Goal: Transaction & Acquisition: Purchase product/service

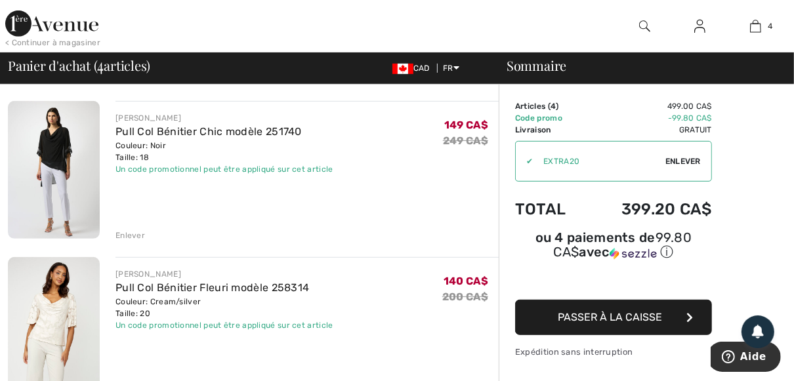
scroll to position [420, 0]
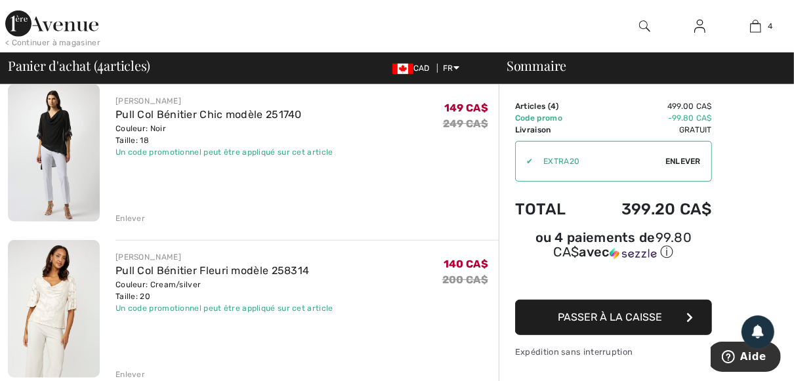
click at [54, 139] on img at bounding box center [54, 153] width 92 height 138
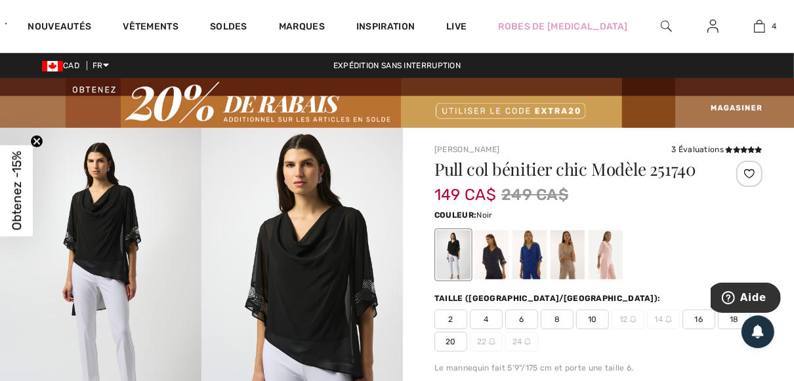
click at [297, 280] on img at bounding box center [303, 279] width 202 height 302
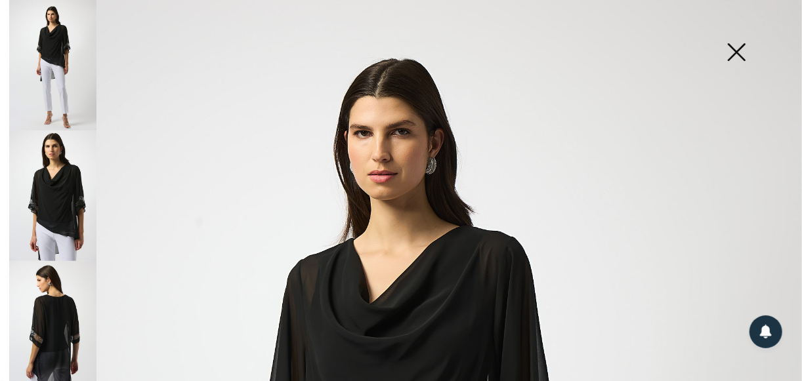
click at [58, 200] on img at bounding box center [52, 196] width 87 height 131
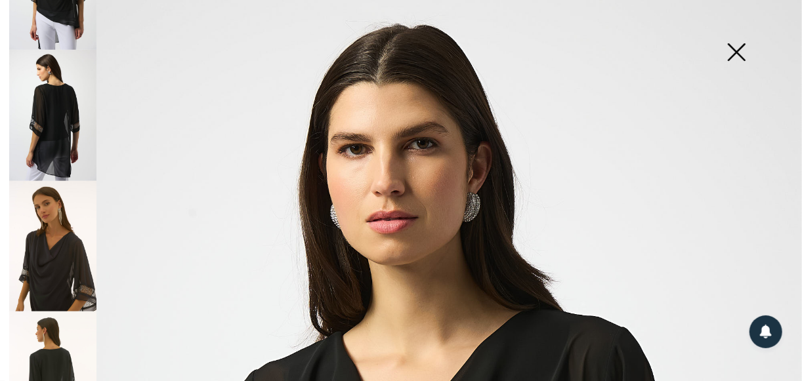
scroll to position [210, 0]
click at [58, 113] on img at bounding box center [52, 116] width 87 height 131
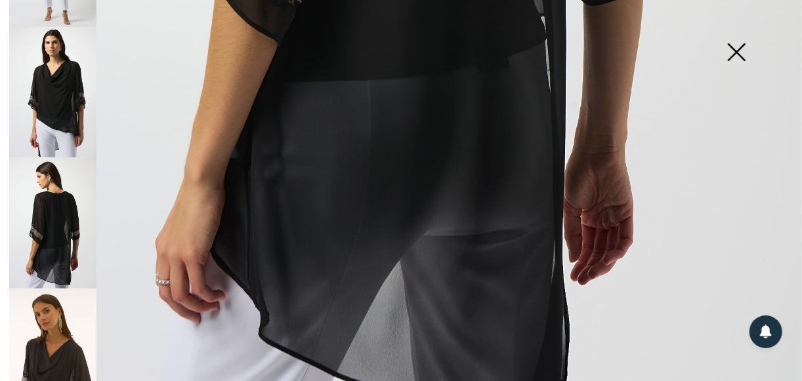
scroll to position [0, 0]
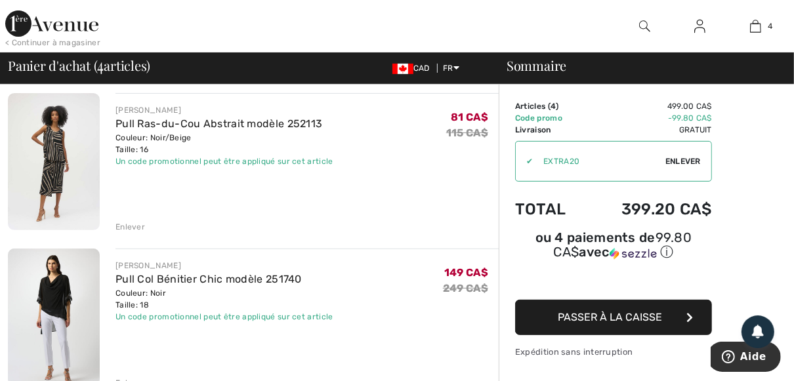
scroll to position [263, 0]
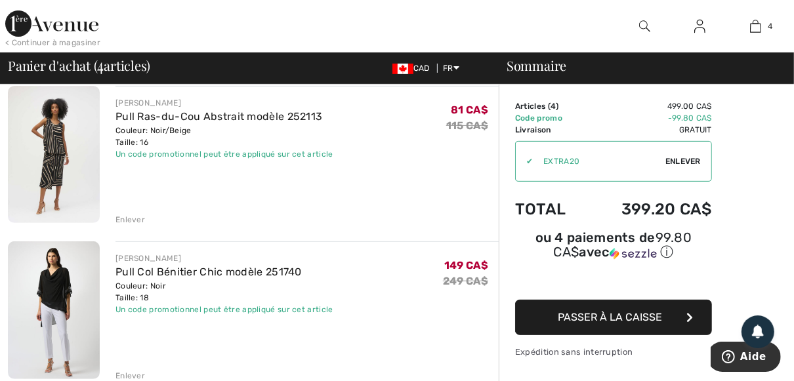
click at [63, 295] on img at bounding box center [54, 311] width 92 height 138
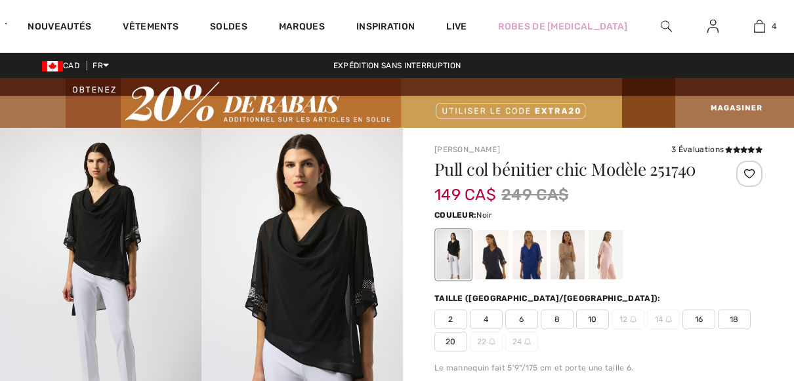
checkbox input "true"
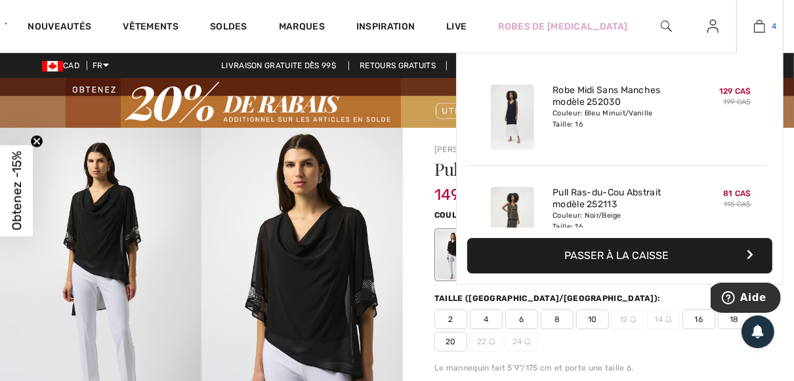
click at [758, 25] on img at bounding box center [759, 26] width 11 height 16
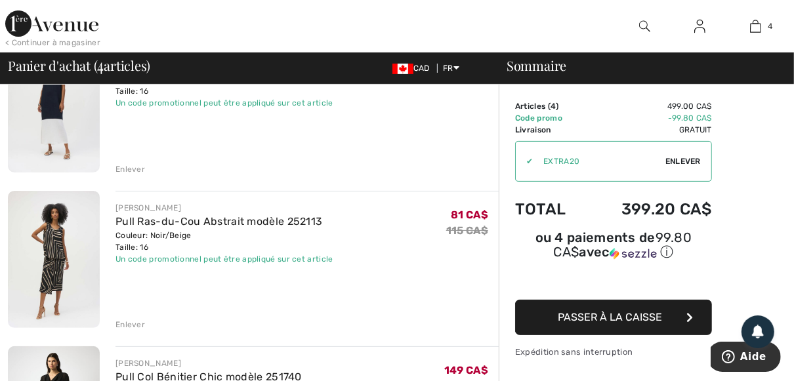
scroll to position [368, 0]
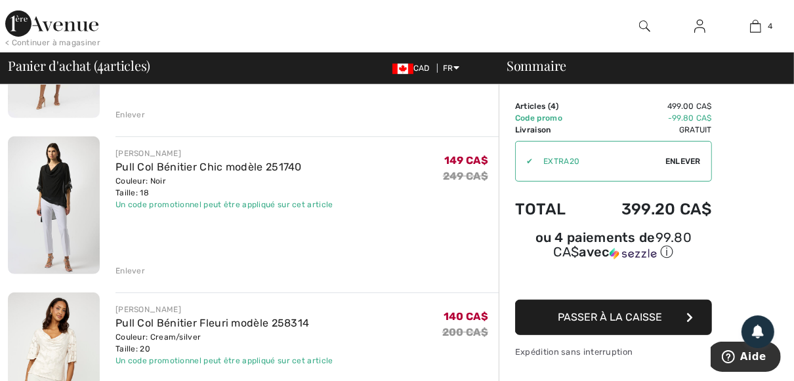
click at [123, 270] on div "Enlever" at bounding box center [131, 271] width 30 height 12
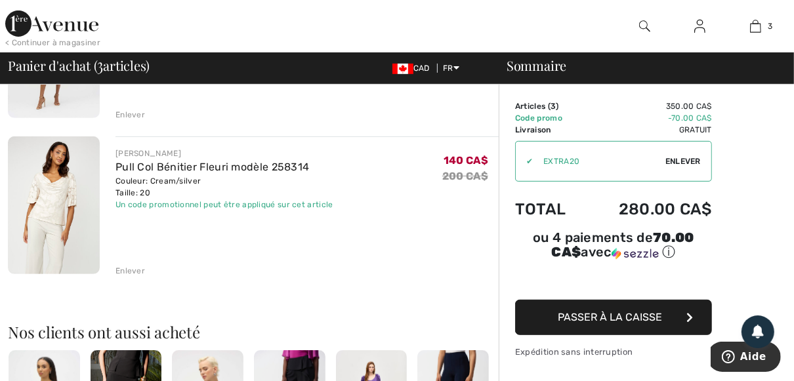
click at [60, 212] on img at bounding box center [54, 206] width 92 height 138
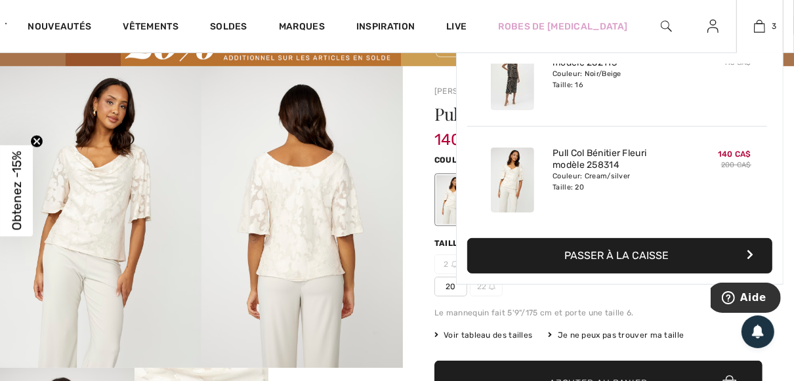
scroll to position [210, 0]
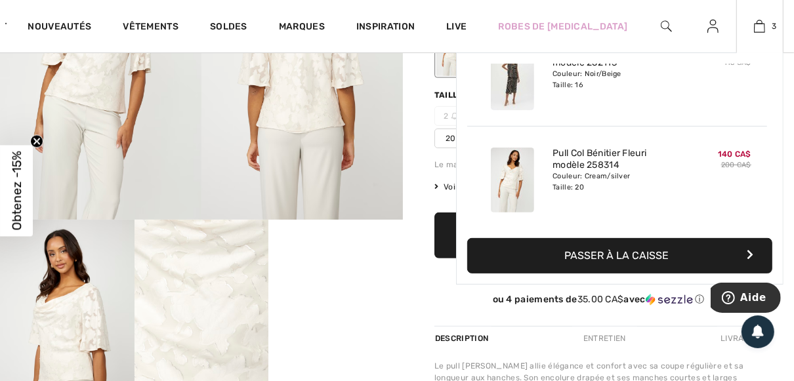
click at [678, 255] on button "Passer à la caisse" at bounding box center [619, 255] width 305 height 35
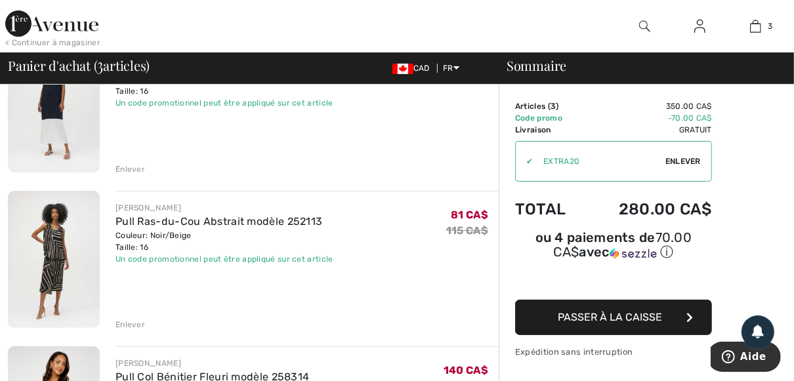
scroll to position [315, 0]
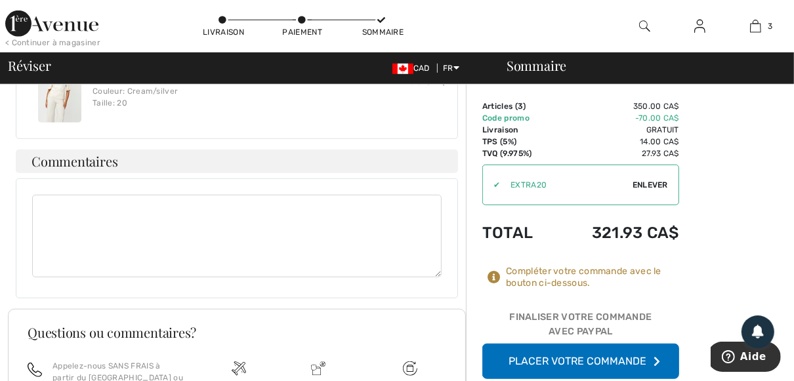
scroll to position [683, 0]
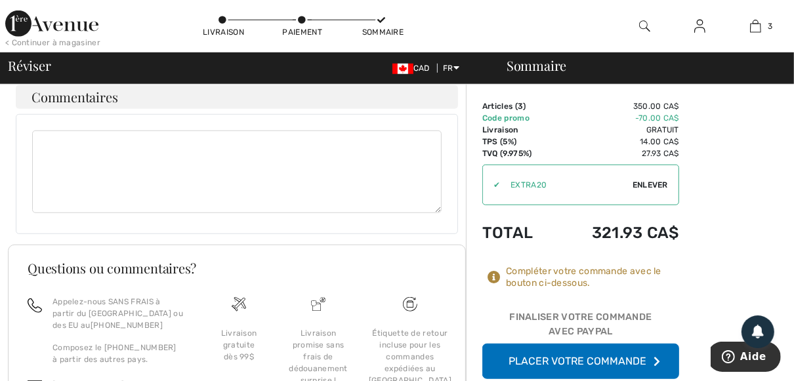
click at [632, 363] on button "Placer votre commande" at bounding box center [581, 361] width 197 height 35
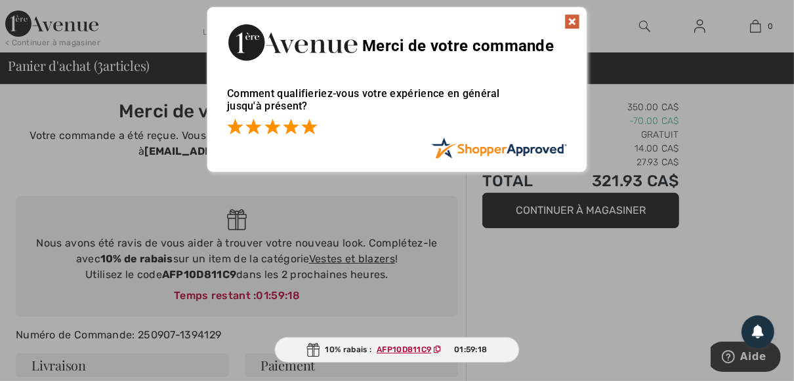
click at [309, 131] on span at bounding box center [309, 127] width 16 height 16
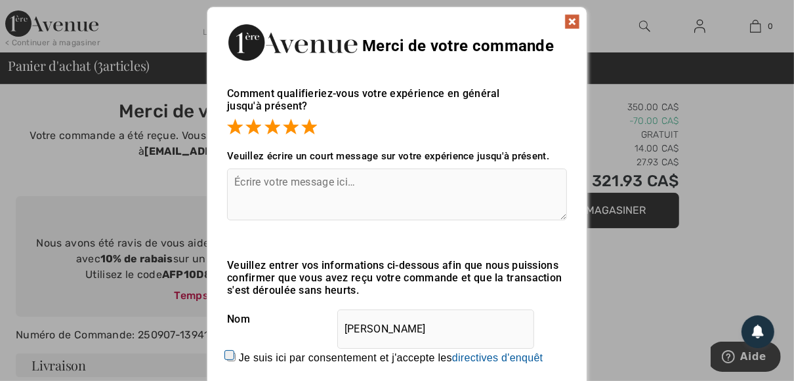
click at [575, 17] on img at bounding box center [573, 22] width 16 height 16
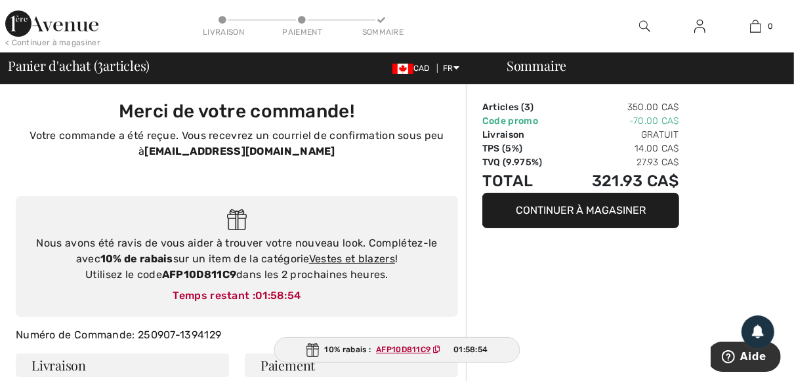
click at [698, 26] on img at bounding box center [700, 26] width 11 height 16
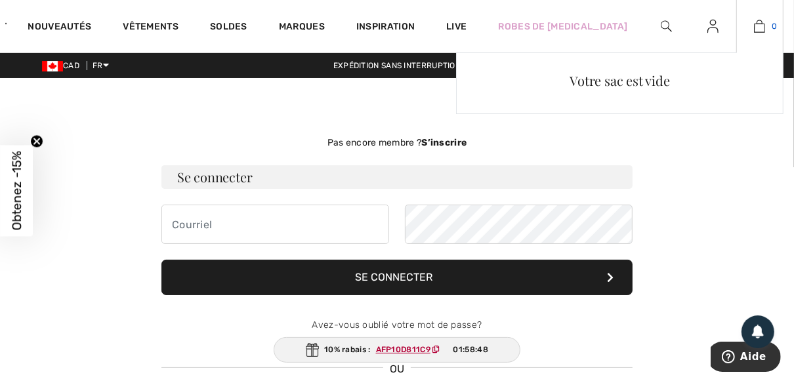
click at [754, 29] on img at bounding box center [759, 26] width 11 height 16
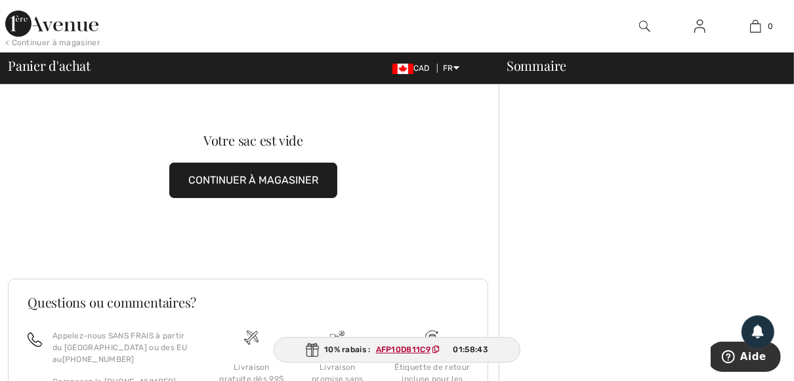
click at [704, 25] on img at bounding box center [700, 26] width 11 height 16
